Goal: Information Seeking & Learning: Learn about a topic

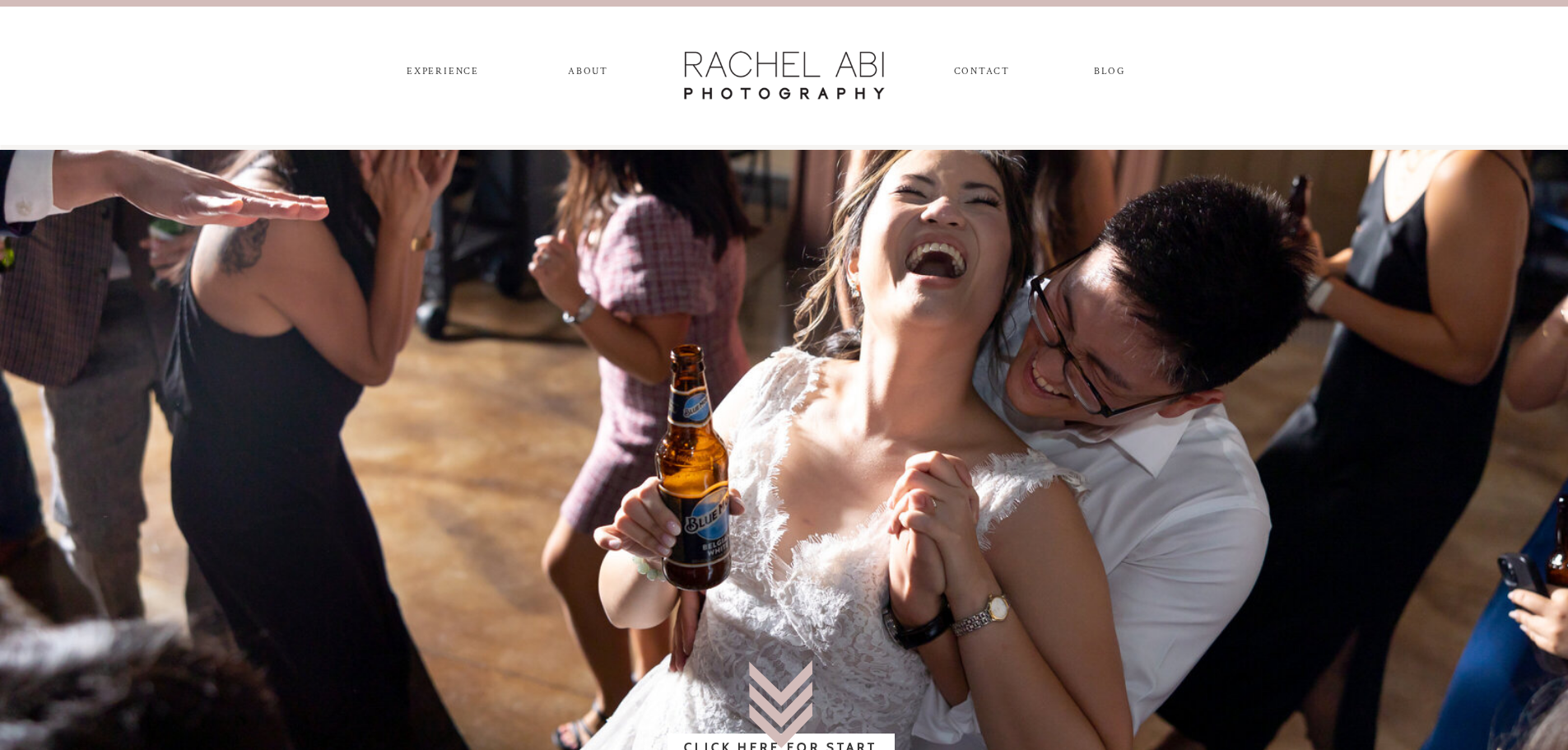
click at [460, 69] on nav "experience" at bounding box center [443, 75] width 87 height 18
click at [590, 66] on nav "ABOUT" at bounding box center [589, 75] width 46 height 18
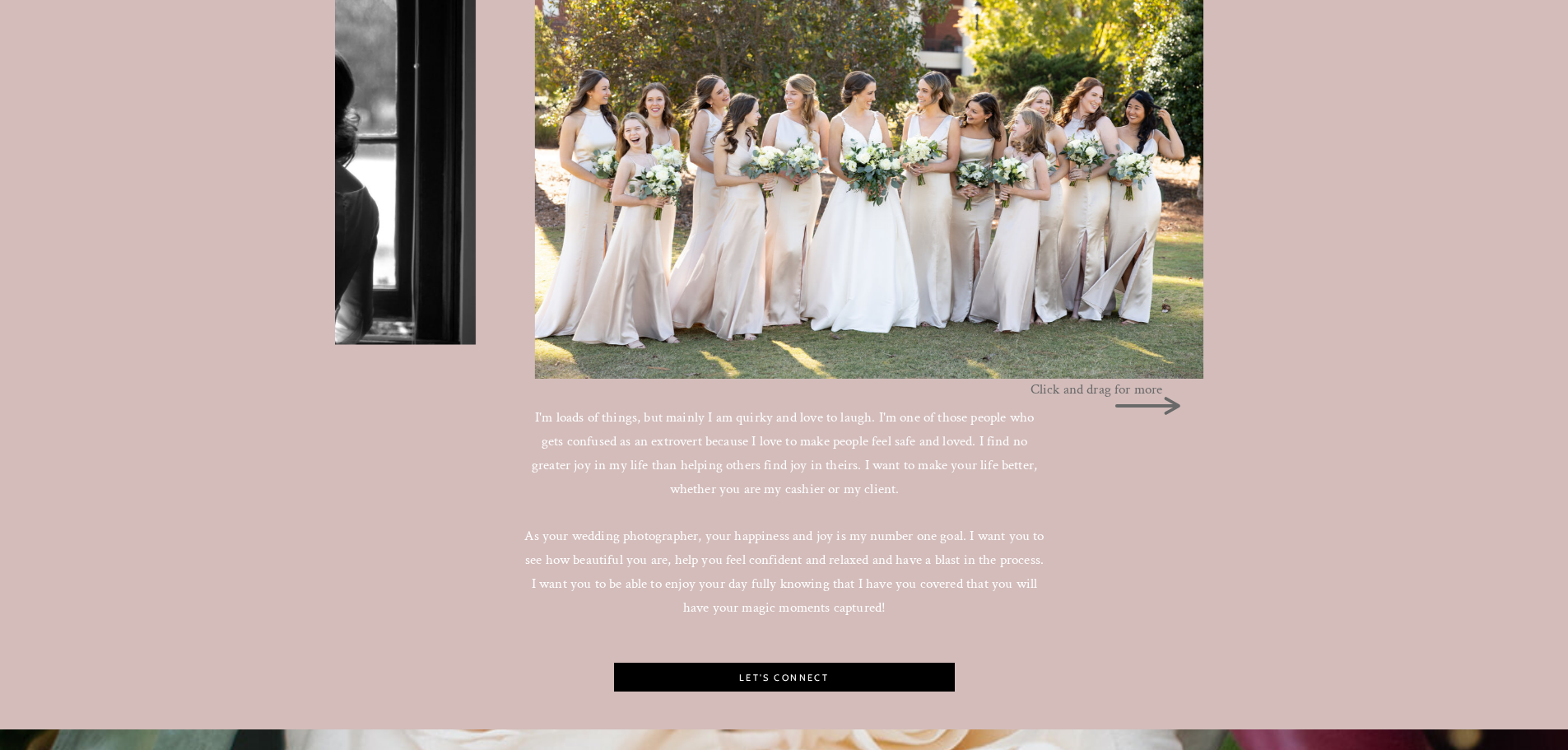
scroll to position [1810, 0]
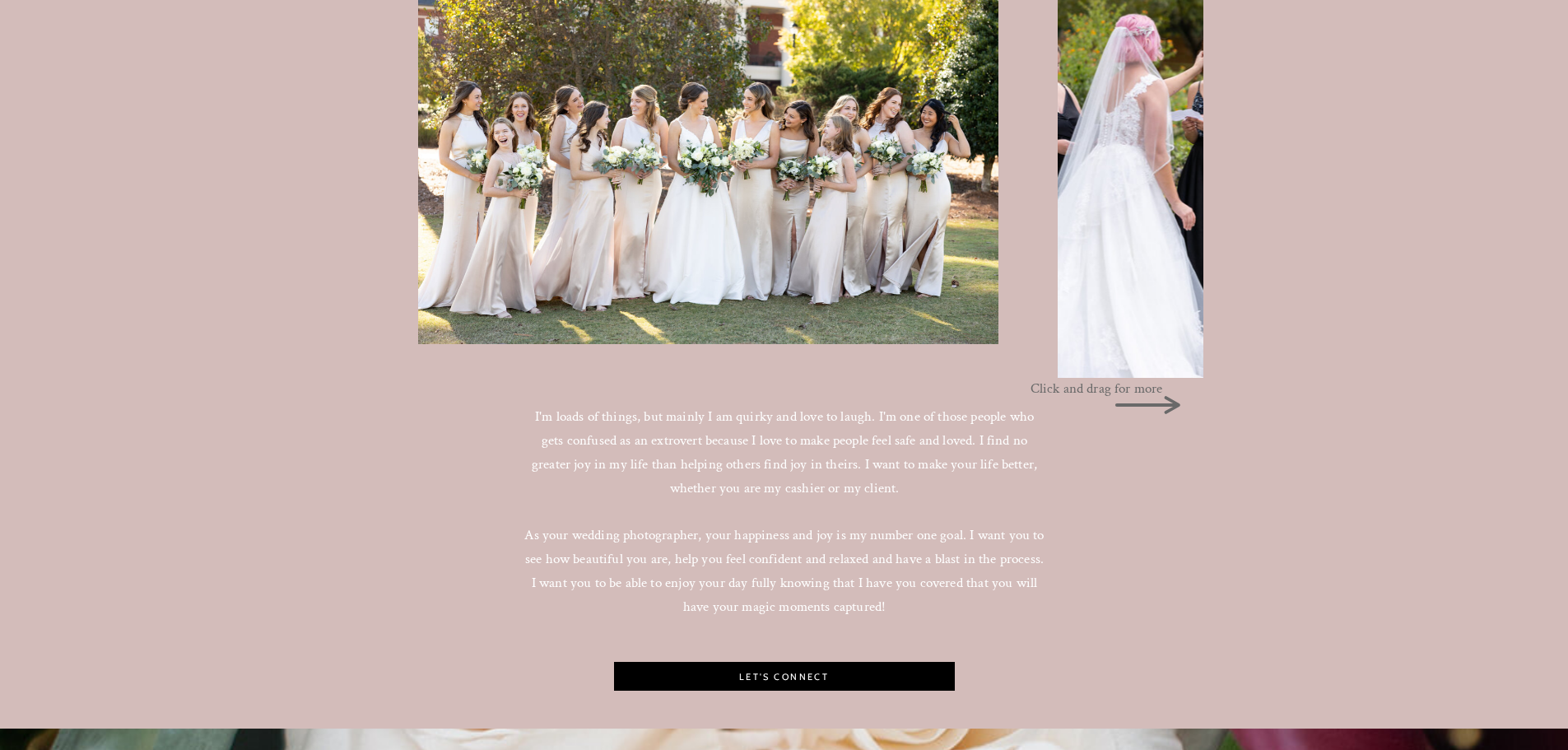
click at [1183, 404] on icon at bounding box center [1147, 405] width 82 height 82
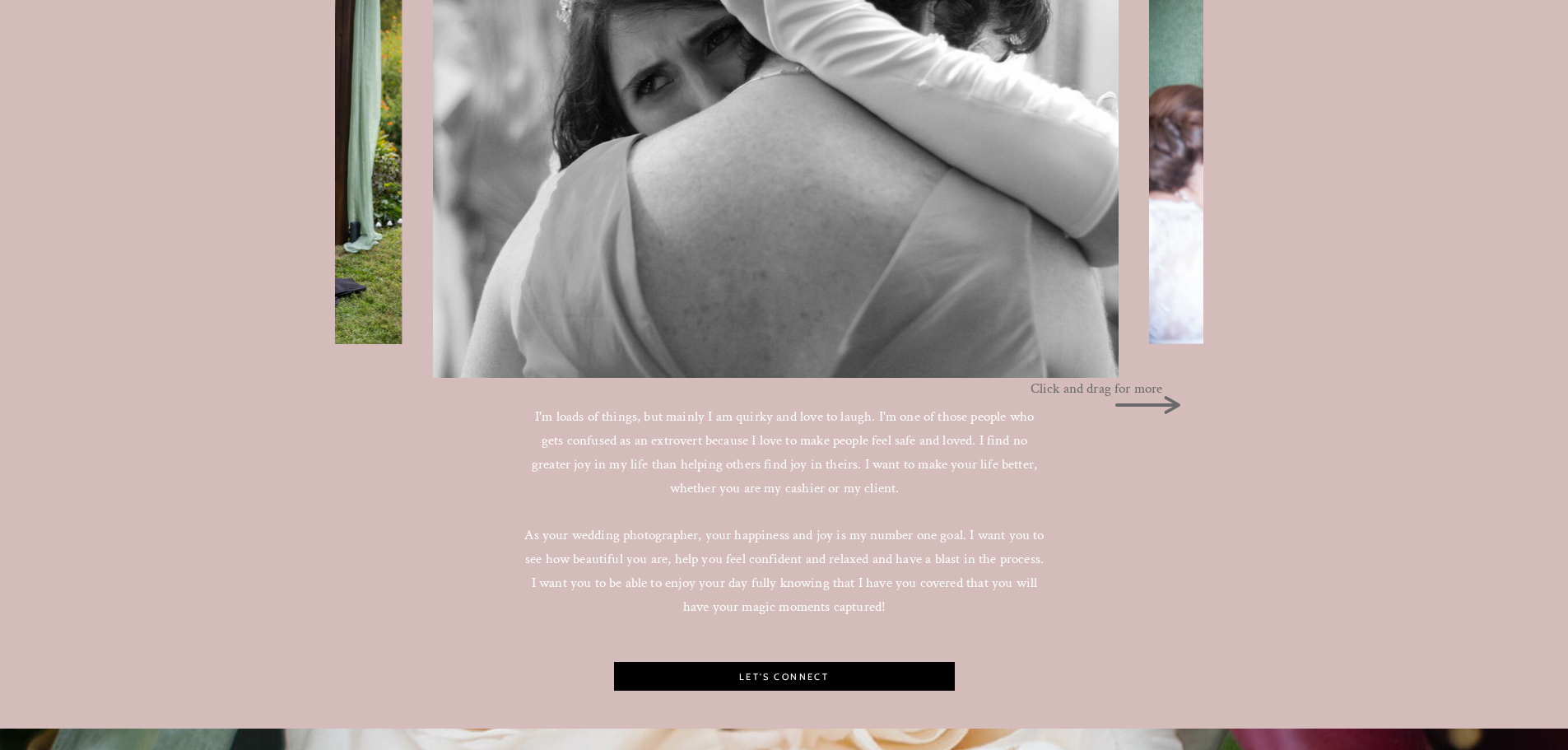
click at [1168, 405] on icon at bounding box center [1147, 405] width 65 height 18
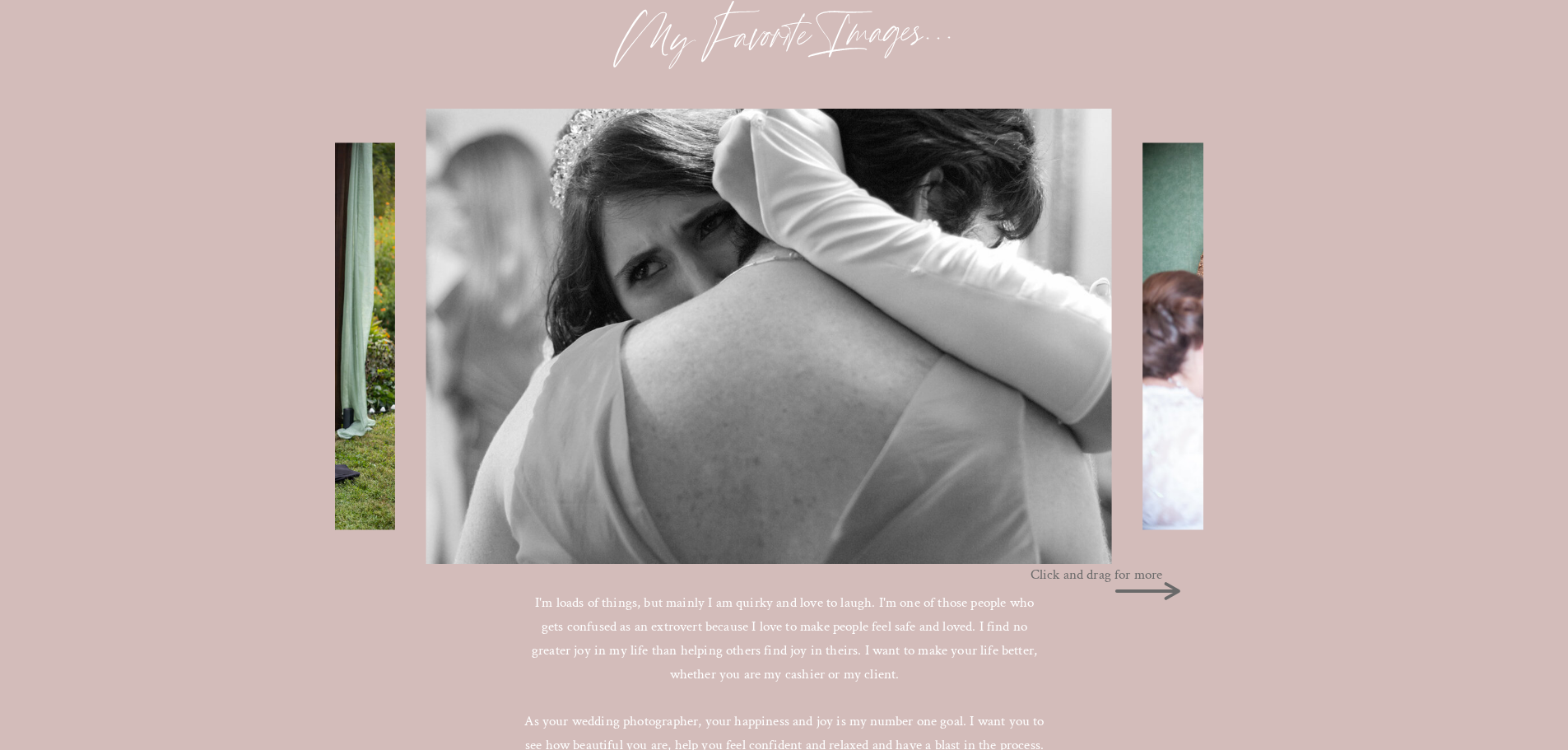
scroll to position [1563, 0]
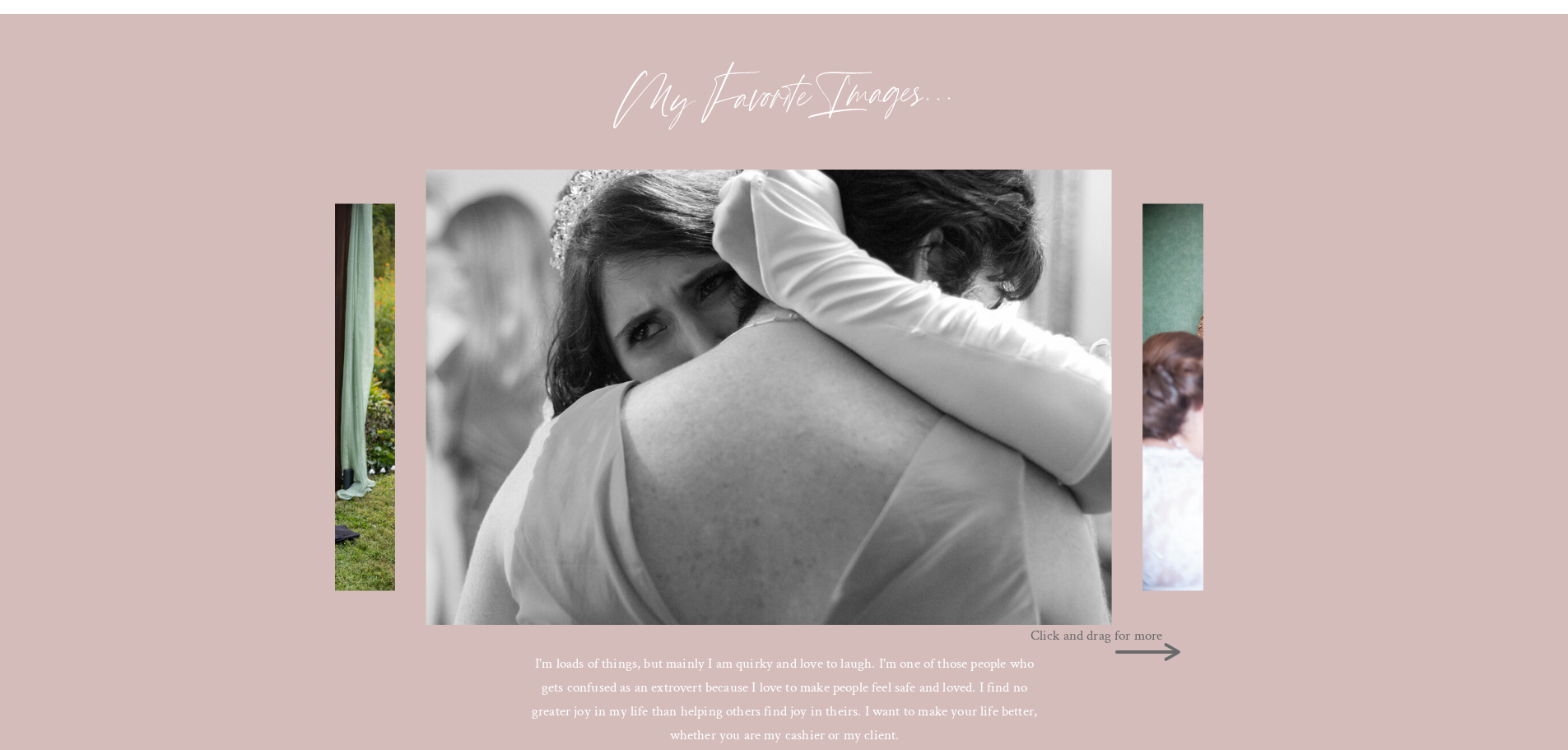
click at [1179, 417] on img at bounding box center [1271, 396] width 258 height 387
click at [1174, 658] on icon at bounding box center [1147, 651] width 82 height 82
click at [1172, 649] on icon at bounding box center [1147, 651] width 65 height 18
drag, startPoint x: 1119, startPoint y: 650, endPoint x: 1262, endPoint y: 643, distance: 143.2
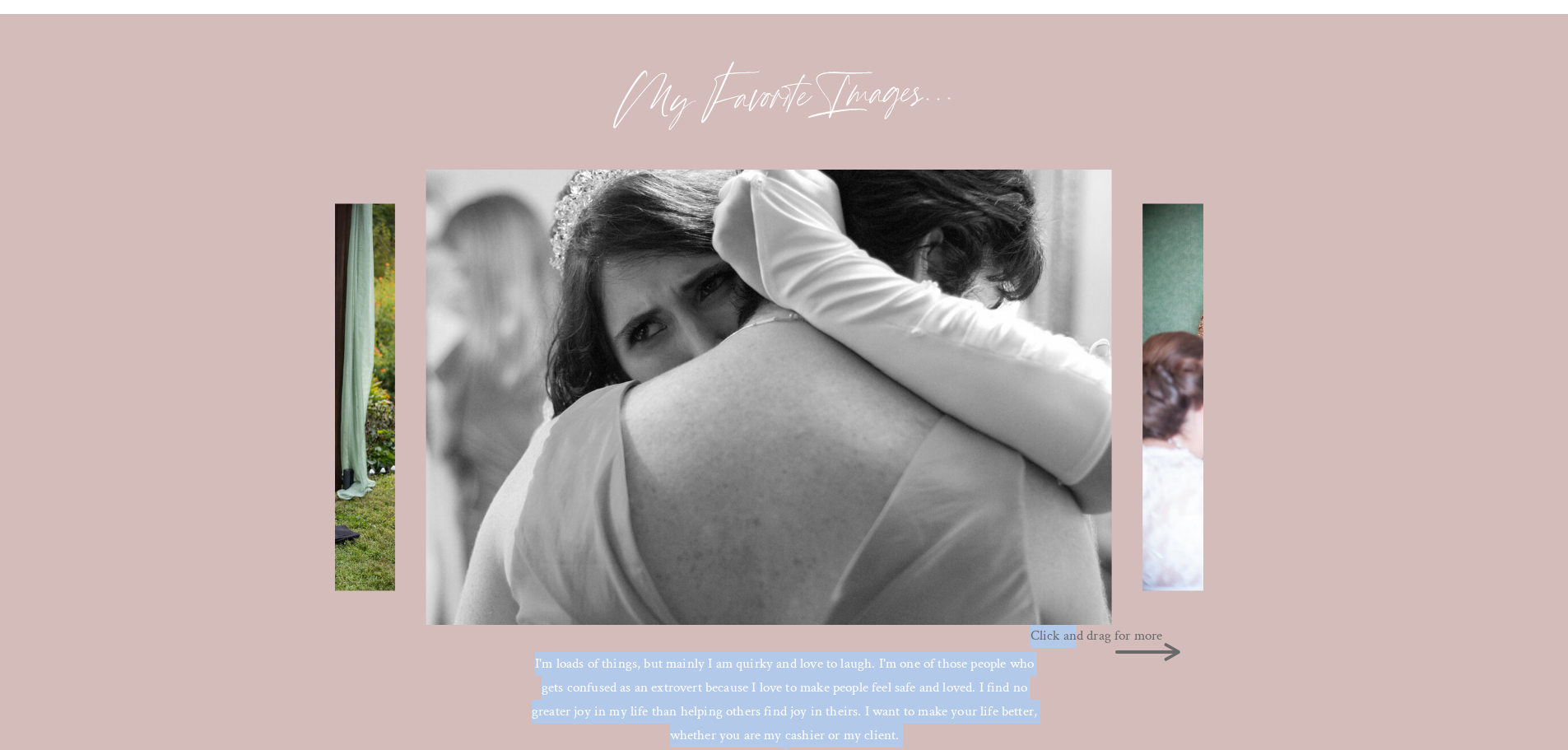
drag, startPoint x: 1075, startPoint y: 637, endPoint x: 1289, endPoint y: 625, distance: 214.3
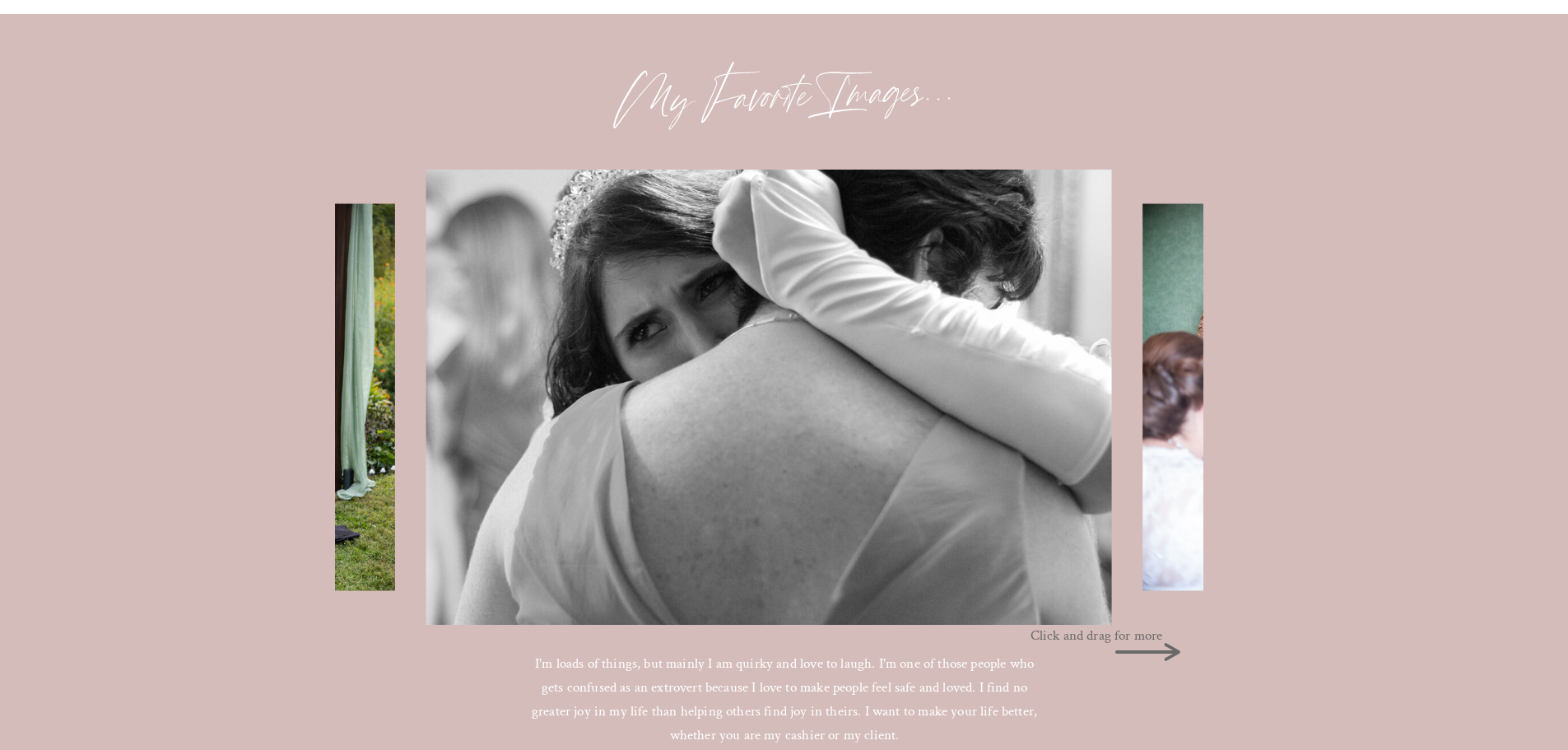
drag, startPoint x: 1289, startPoint y: 622, endPoint x: 1206, endPoint y: 634, distance: 83.9
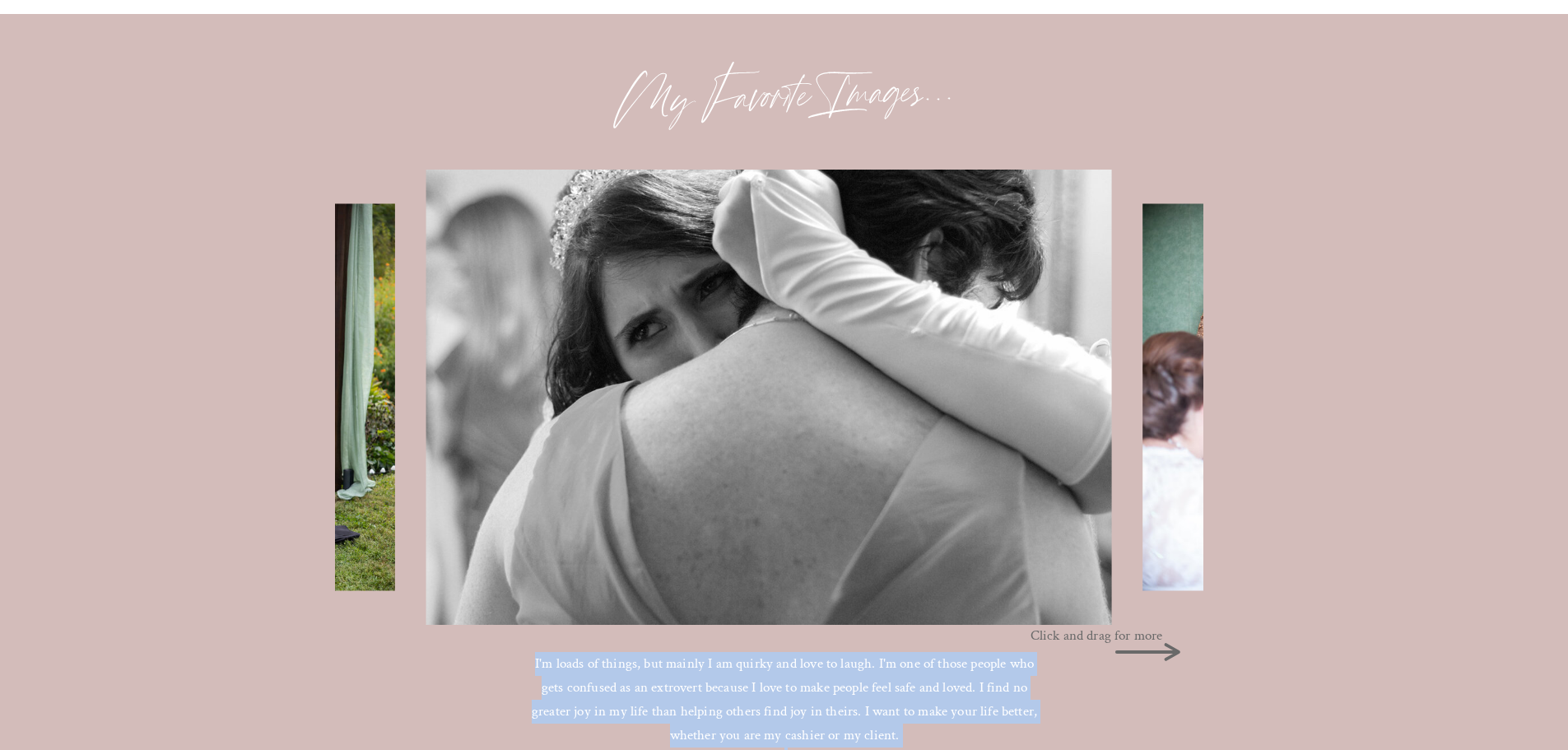
drag, startPoint x: 1170, startPoint y: 651, endPoint x: 1253, endPoint y: 631, distance: 85.4
click at [1153, 501] on img at bounding box center [1271, 396] width 258 height 387
click at [935, 423] on img at bounding box center [769, 397] width 686 height 455
click at [879, 421] on img at bounding box center [769, 397] width 686 height 455
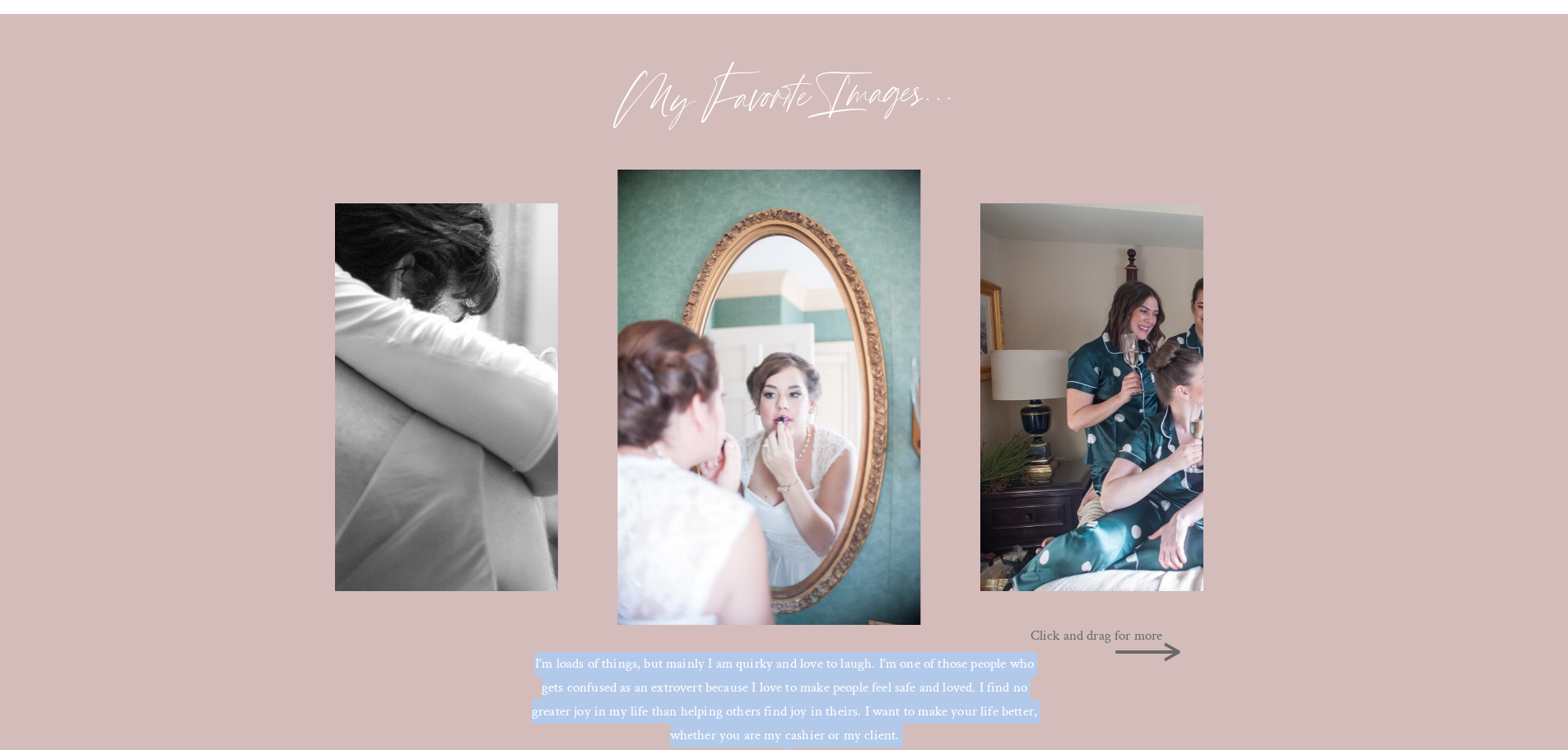
click at [732, 387] on img at bounding box center [768, 397] width 303 height 455
click at [1082, 375] on img at bounding box center [1270, 396] width 582 height 387
click at [1145, 364] on img at bounding box center [1270, 396] width 582 height 387
click at [737, 400] on img at bounding box center [768, 397] width 303 height 455
click at [1067, 400] on img at bounding box center [1270, 396] width 582 height 387
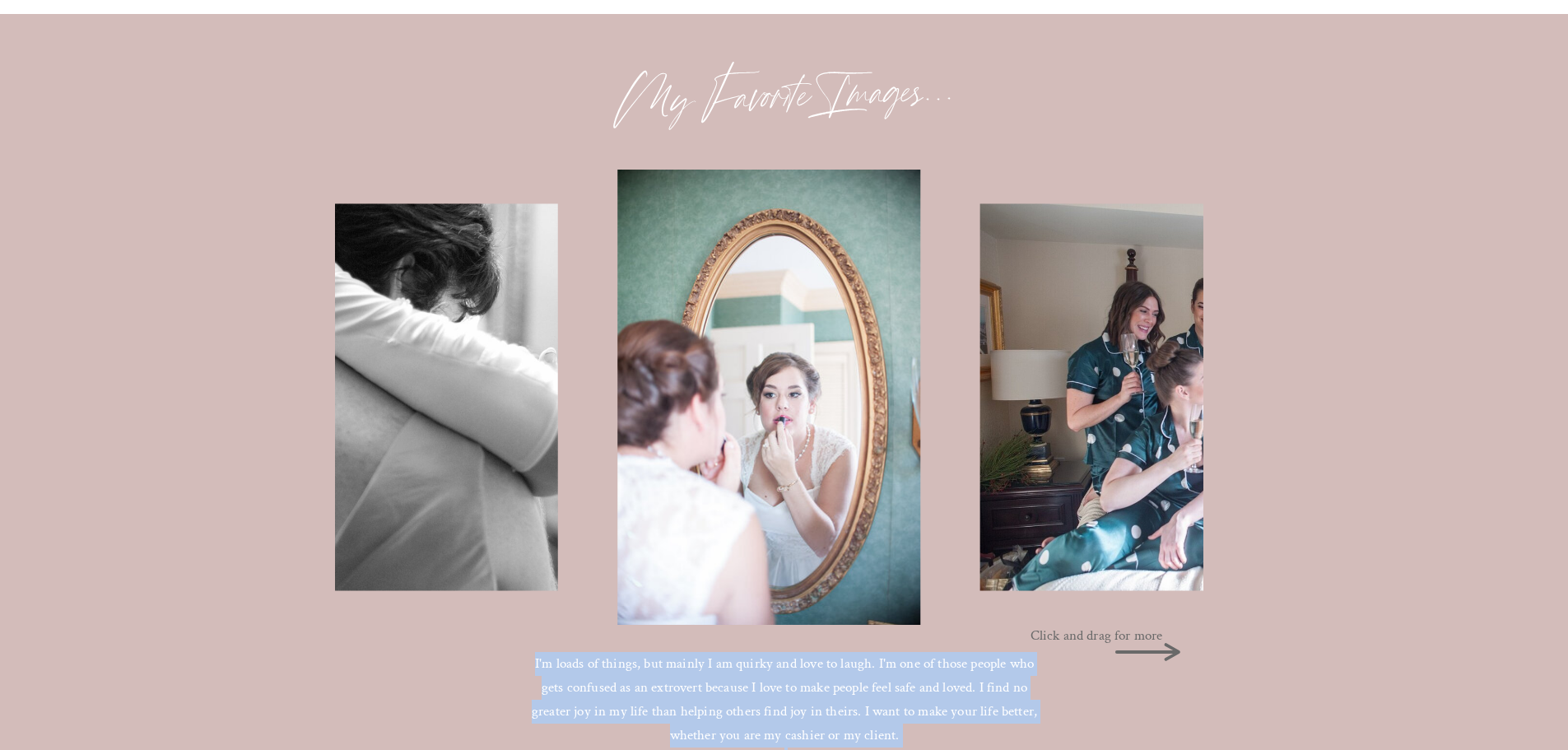
click at [1169, 646] on icon at bounding box center [1147, 651] width 65 height 18
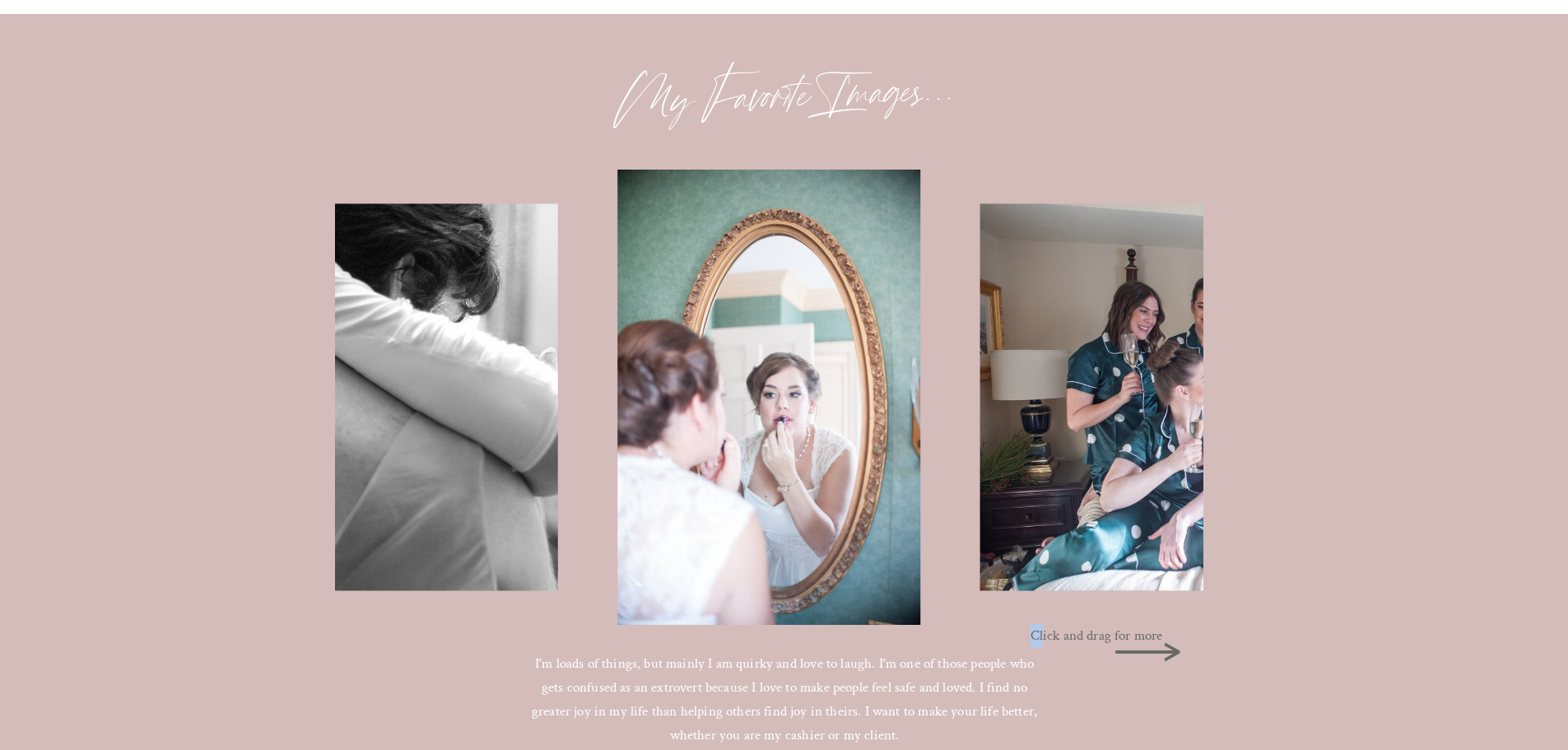
drag, startPoint x: 1043, startPoint y: 628, endPoint x: 1183, endPoint y: 628, distance: 140.0
click at [1183, 628] on div "I'm loads of things, but mainly I am quirky and love to laugh. I'm one of those…" at bounding box center [784, 494] width 988 height 961
click at [1183, 628] on icon at bounding box center [1147, 651] width 82 height 82
click at [1150, 519] on img at bounding box center [1270, 396] width 582 height 387
